Goal: Entertainment & Leisure: Consume media (video, audio)

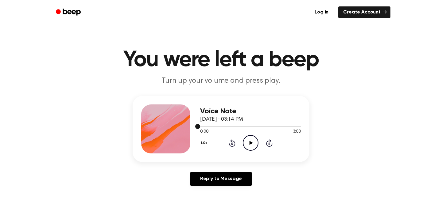
click at [244, 126] on div at bounding box center [250, 126] width 101 height 5
click at [251, 141] on icon "Play Audio" at bounding box center [251, 143] width 16 height 16
click at [234, 127] on div at bounding box center [222, 126] width 45 height 1
click at [221, 126] on div at bounding box center [250, 126] width 101 height 5
click at [253, 143] on icon "Pause Audio" at bounding box center [251, 143] width 16 height 16
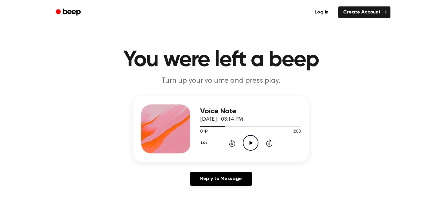
click at [253, 143] on icon "Play Audio" at bounding box center [251, 143] width 16 height 16
click at [279, 126] on div at bounding box center [250, 126] width 101 height 5
